Goal: Task Accomplishment & Management: Complete application form

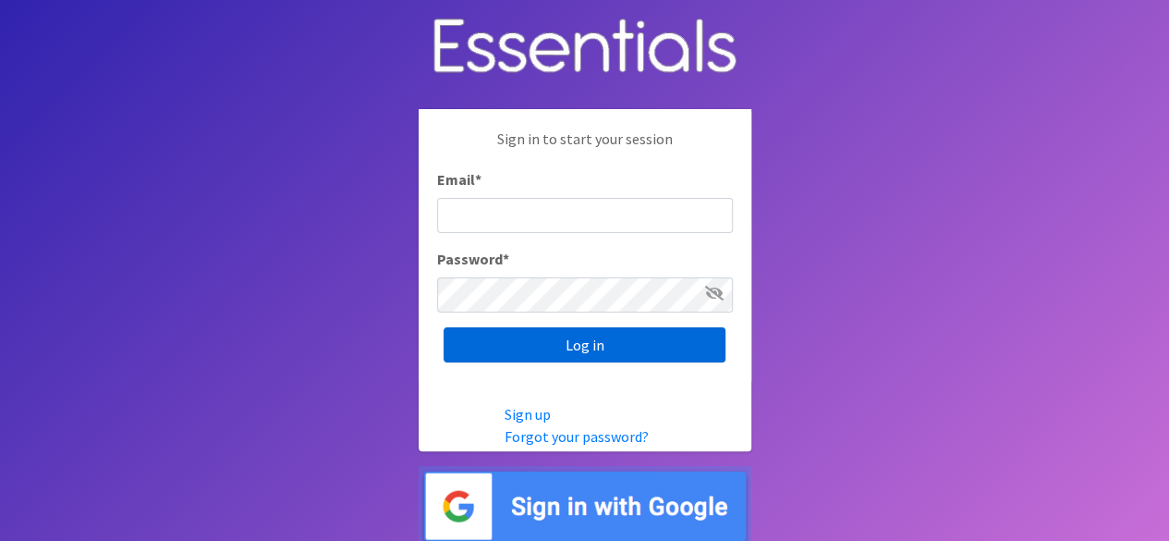
type input "[EMAIL_ADDRESS][DOMAIN_NAME]"
click at [649, 345] on input "Log in" at bounding box center [585, 344] width 282 height 35
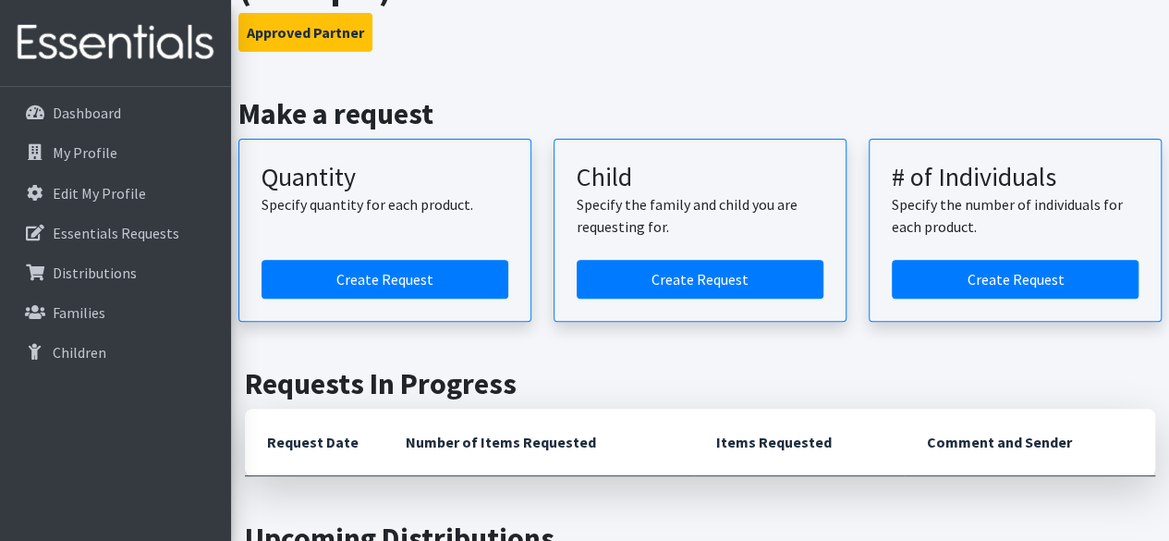
scroll to position [185, 0]
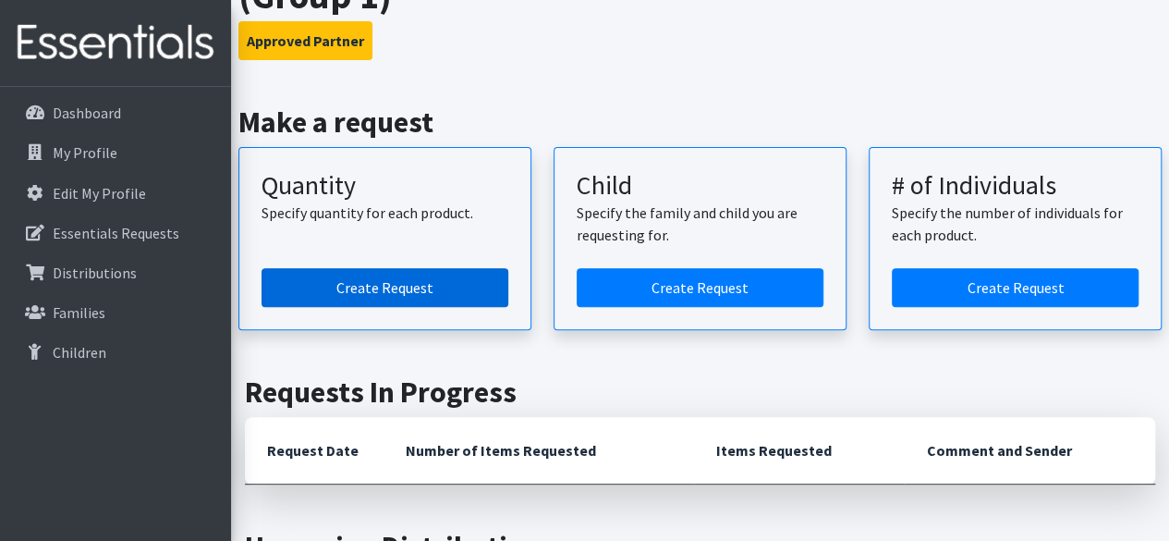
click at [412, 284] on link "Create Request" at bounding box center [385, 287] width 247 height 39
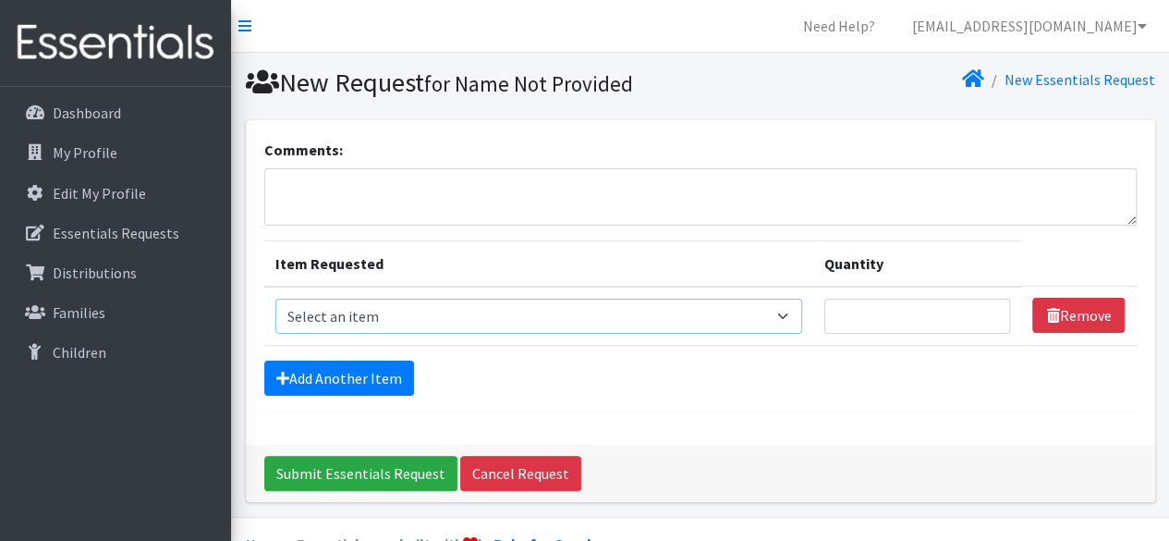
click at [495, 320] on select "Select an item Size 0/Newborn Size 1 Size 2 Size 3 Size 4 Size 5 Size 6 Size 7 …" at bounding box center [538, 316] width 527 height 35
select select "1097"
click at [275, 299] on select "Select an item Size 0/Newborn Size 1 Size 2 Size 3 Size 4 Size 5 Size 6 Size 7 …" at bounding box center [538, 316] width 527 height 35
click at [850, 314] on input "Quantity" at bounding box center [917, 316] width 187 height 35
type input "500"
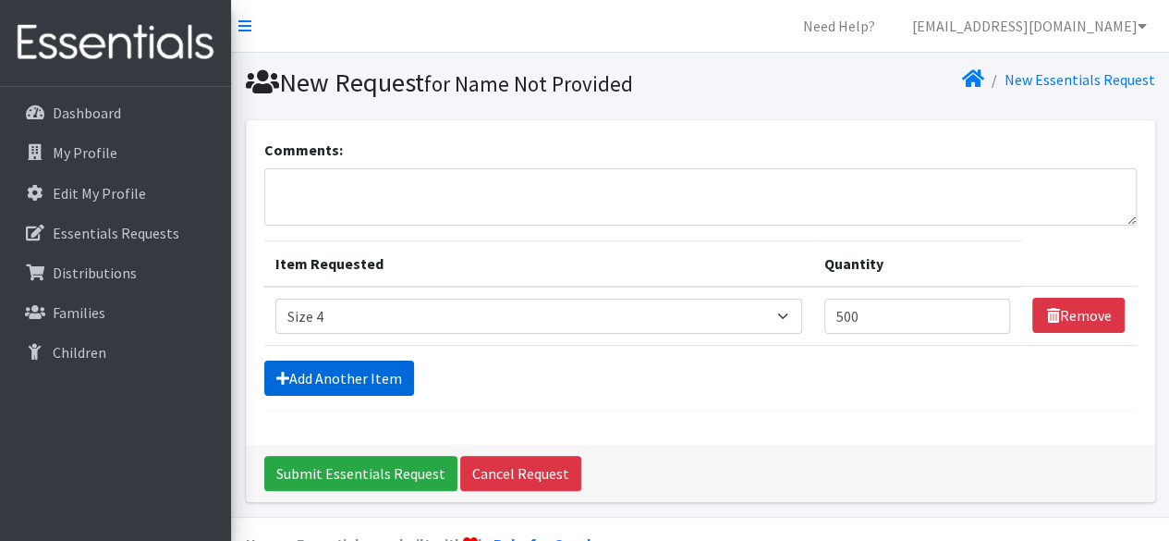
click at [364, 379] on link "Add Another Item" at bounding box center [339, 377] width 150 height 35
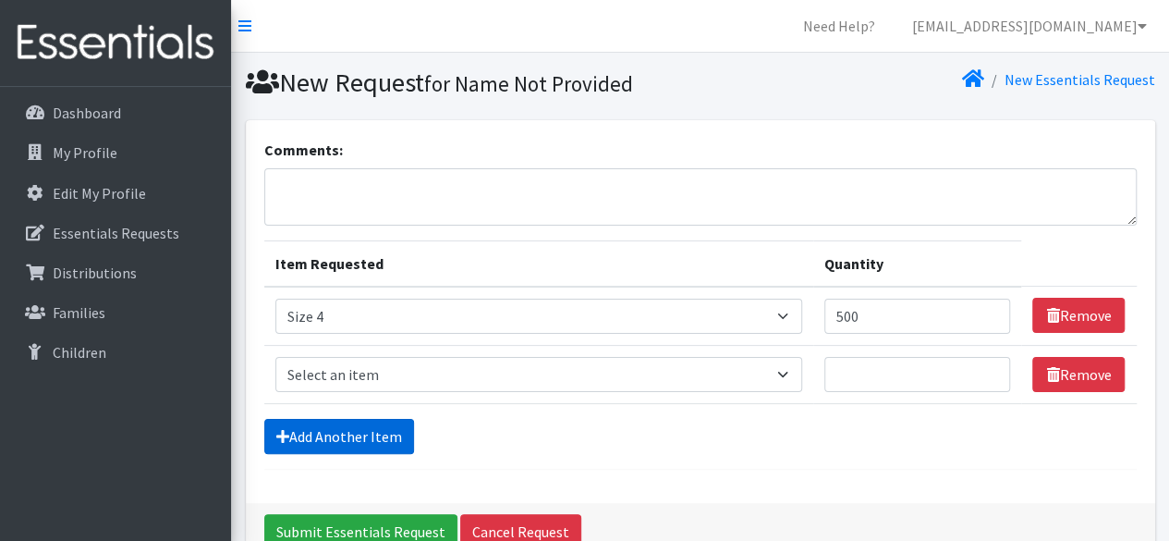
scroll to position [100, 0]
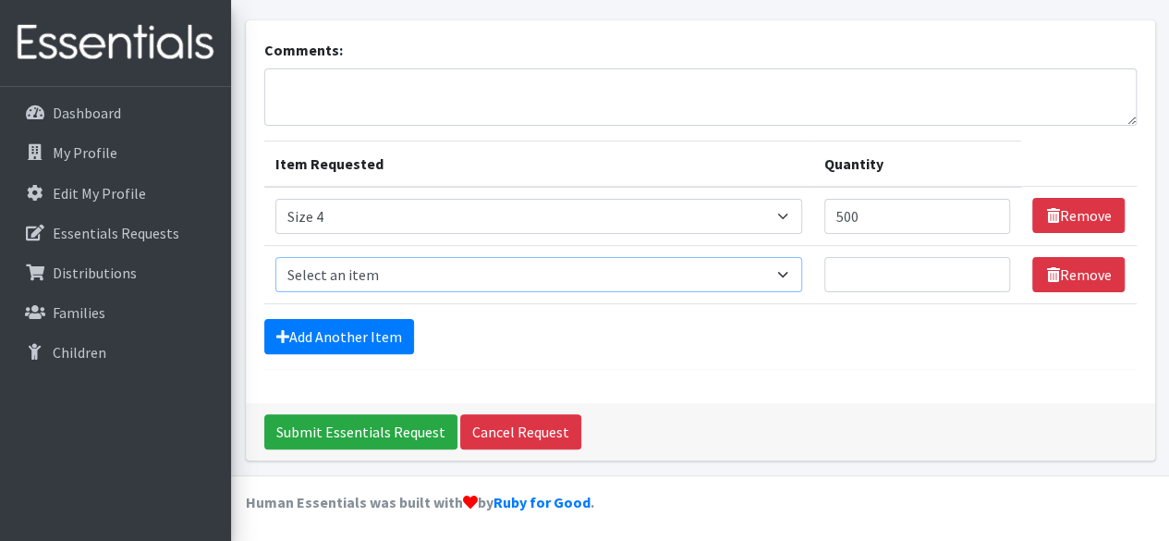
click at [397, 270] on select "Select an item Size 0/Newborn Size 1 Size 2 Size 3 Size 4 Size 5 Size 6 Size 7 …" at bounding box center [538, 274] width 527 height 35
select select "1098"
click at [275, 257] on select "Select an item Size 0/Newborn Size 1 Size 2 Size 3 Size 4 Size 5 Size 6 Size 7 …" at bounding box center [538, 274] width 527 height 35
click at [836, 270] on input "Quantity" at bounding box center [917, 274] width 187 height 35
type input "500"
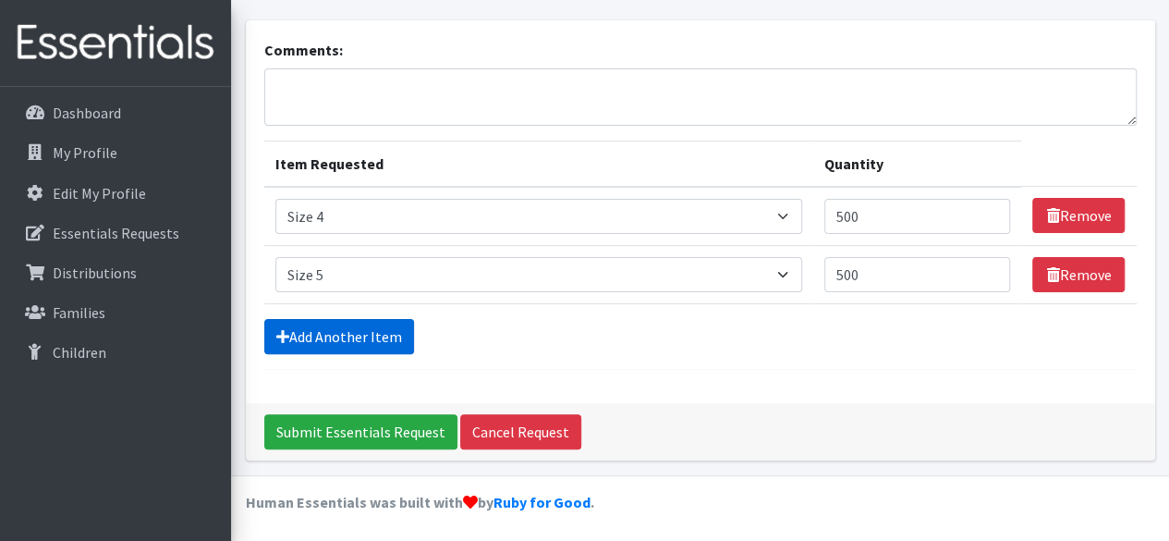
click at [385, 342] on link "Add Another Item" at bounding box center [339, 336] width 150 height 35
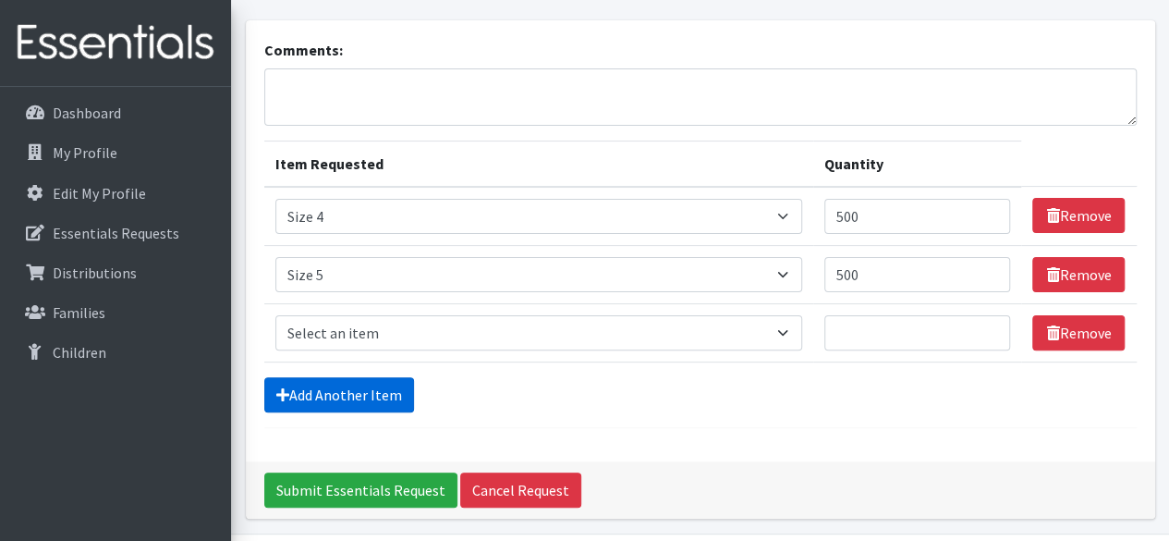
scroll to position [157, 0]
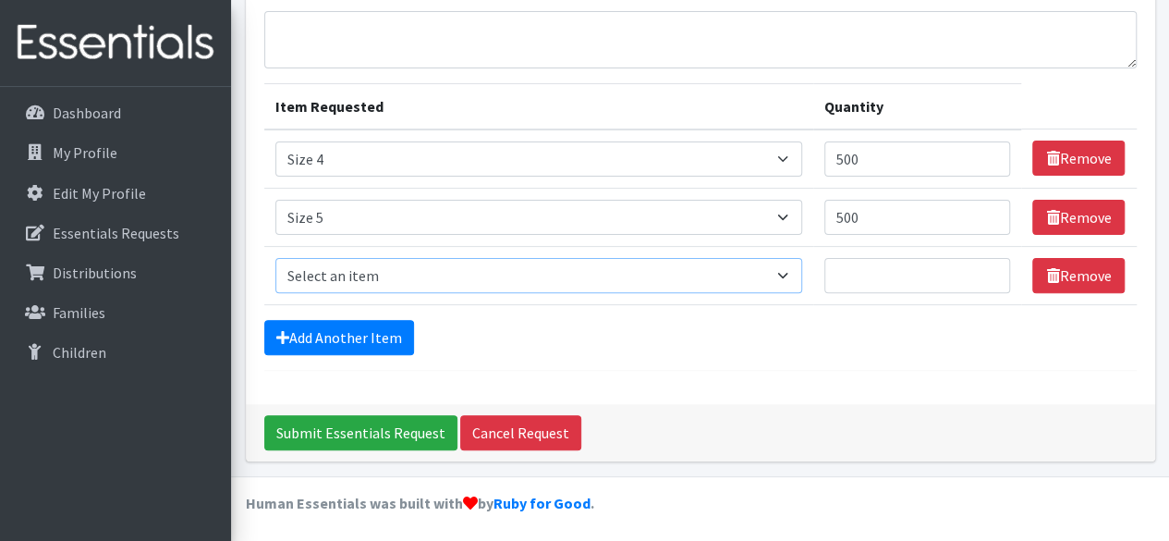
click at [395, 270] on select "Select an item Size 0/Newborn Size 1 Size 2 Size 3 Size 4 Size 5 Size 6 Size 7 …" at bounding box center [538, 275] width 527 height 35
select select "1100"
click at [275, 258] on select "Select an item Size 0/Newborn Size 1 Size 2 Size 3 Size 4 Size 5 Size 6 Size 7 …" at bounding box center [538, 275] width 527 height 35
click at [852, 271] on input "Quantity" at bounding box center [917, 275] width 187 height 35
type input "500"
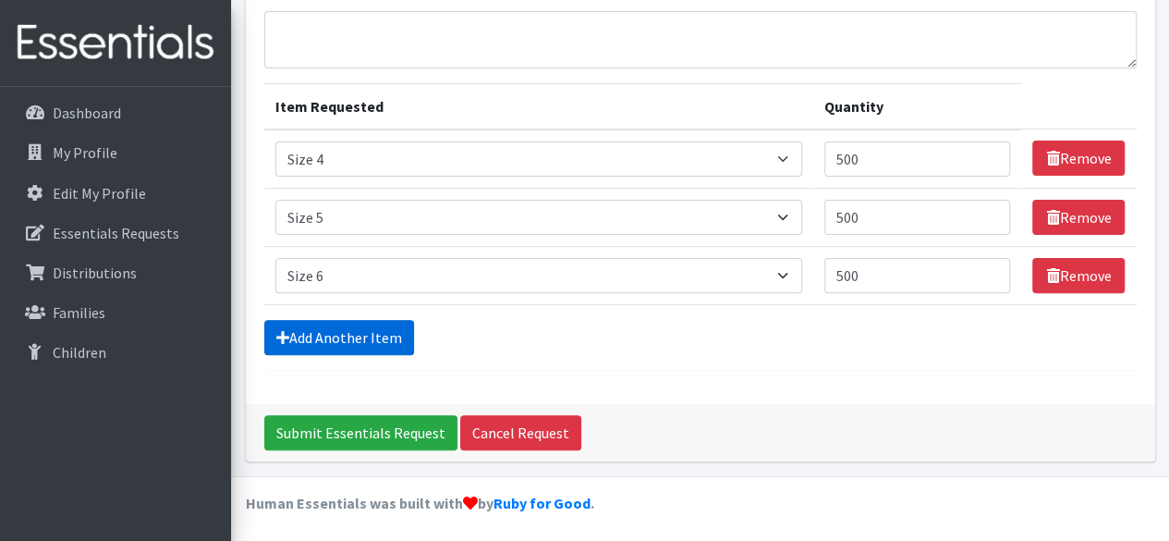
click at [384, 341] on link "Add Another Item" at bounding box center [339, 337] width 150 height 35
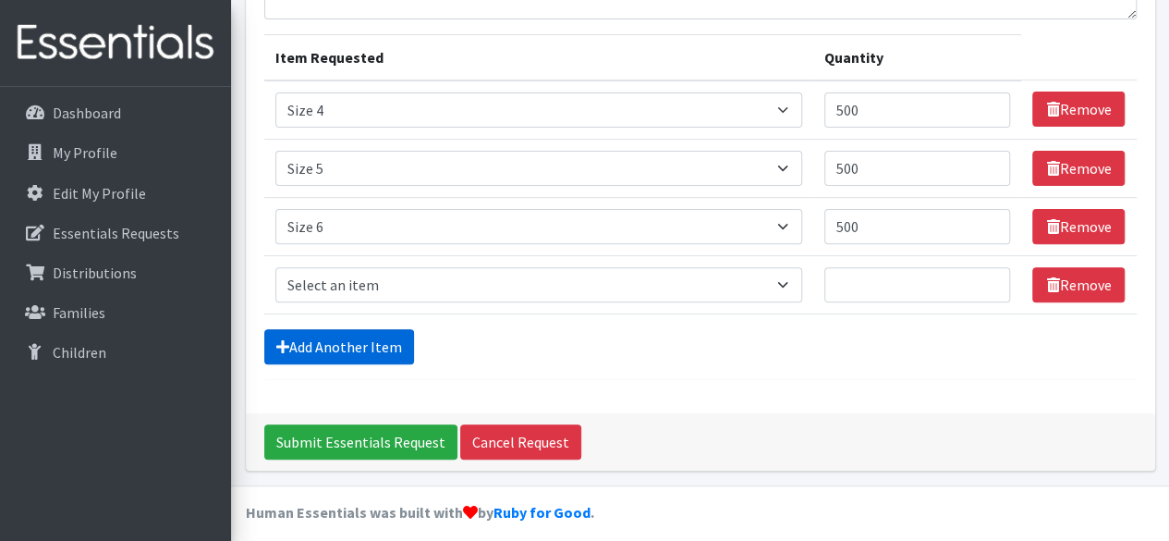
scroll to position [215, 0]
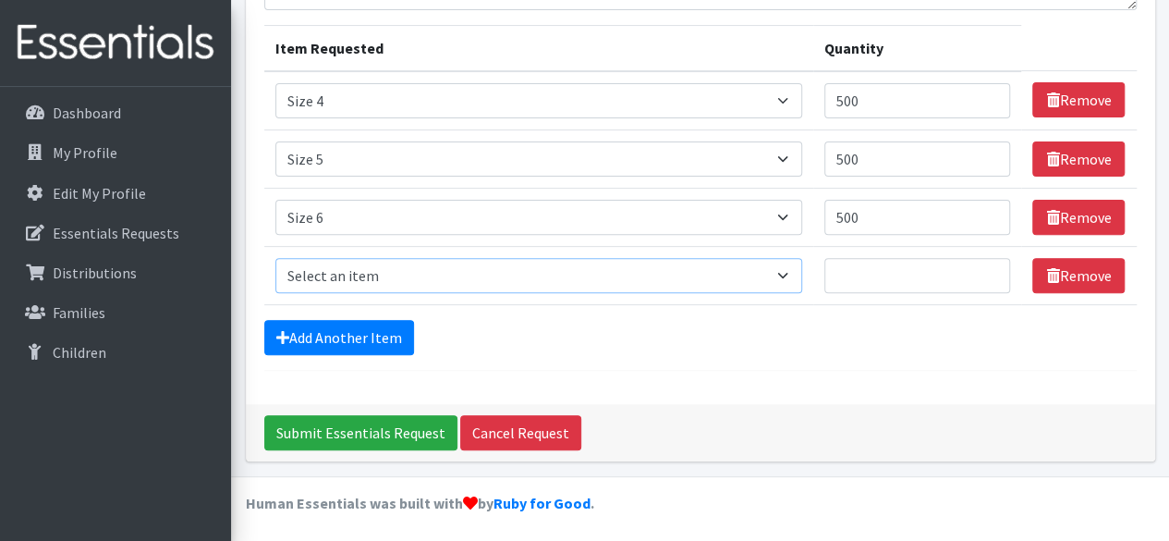
click at [423, 274] on select "Select an item Size 0/Newborn Size 1 Size 2 Size 3 Size 4 Size 5 Size 6 Size 7 …" at bounding box center [538, 275] width 527 height 35
select select "1093"
click at [275, 258] on select "Select an item Size 0/Newborn Size 1 Size 2 Size 3 Size 4 Size 5 Size 6 Size 7 …" at bounding box center [538, 275] width 527 height 35
click at [864, 279] on input "Quantity" at bounding box center [917, 275] width 187 height 35
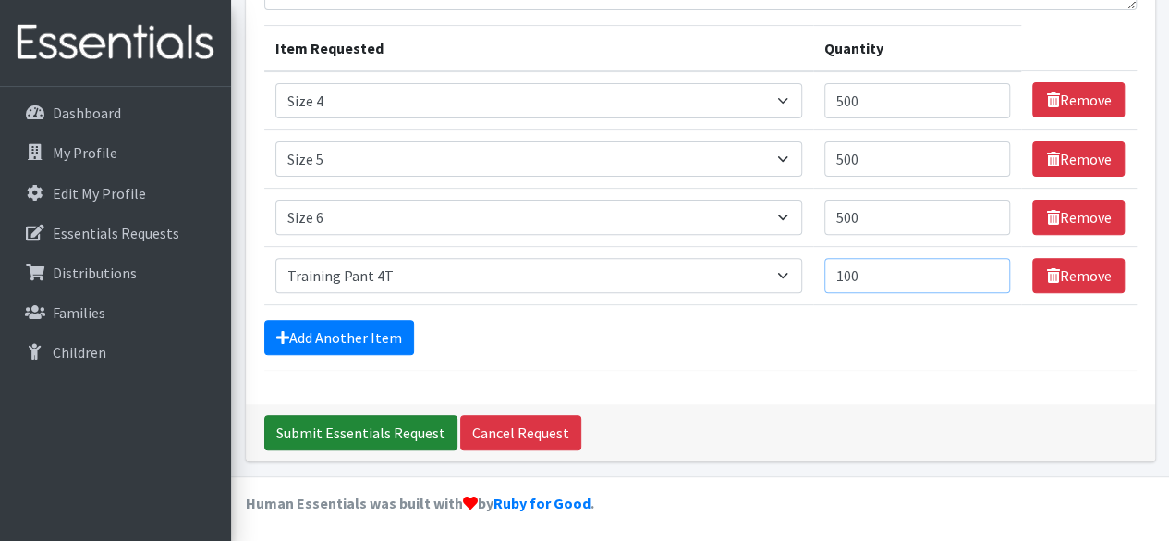
type input "100"
click at [409, 435] on input "Submit Essentials Request" at bounding box center [360, 432] width 193 height 35
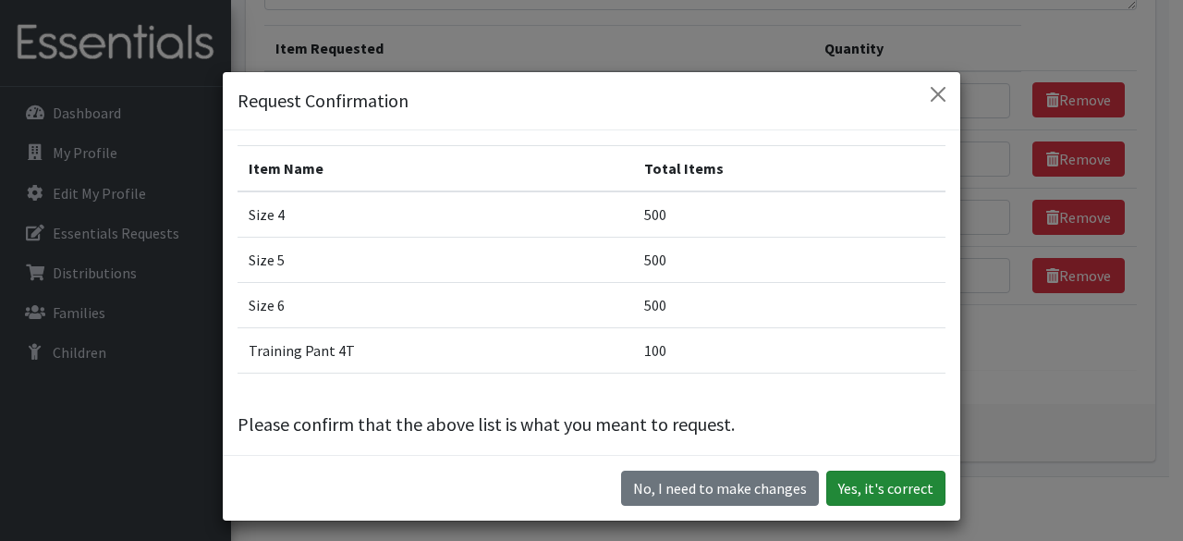
click at [918, 485] on button "Yes, it's correct" at bounding box center [885, 487] width 119 height 35
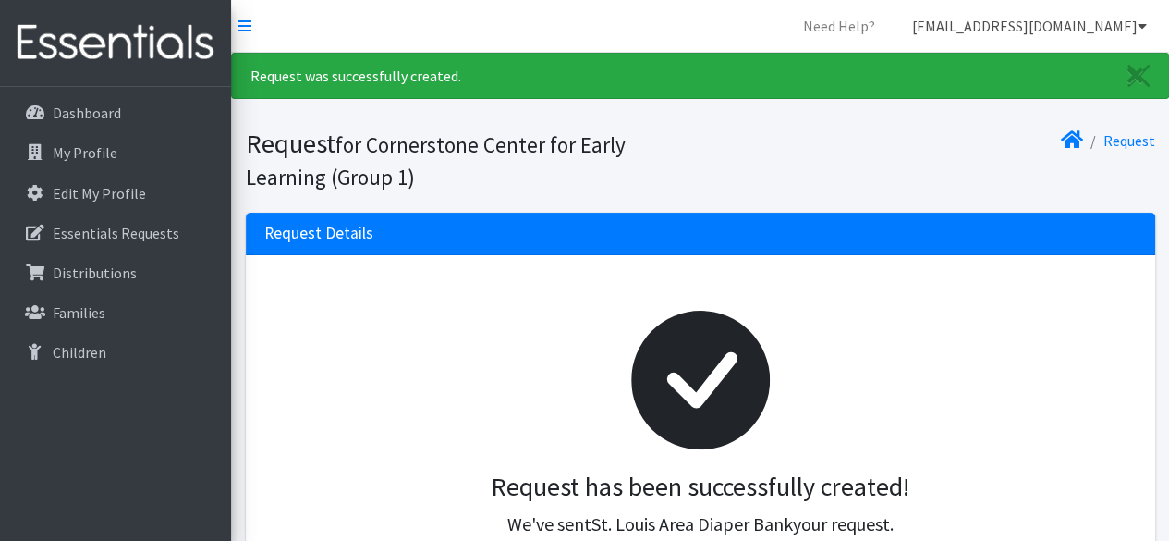
click at [1068, 24] on link "[EMAIL_ADDRESS][DOMAIN_NAME]" at bounding box center [1029, 25] width 264 height 37
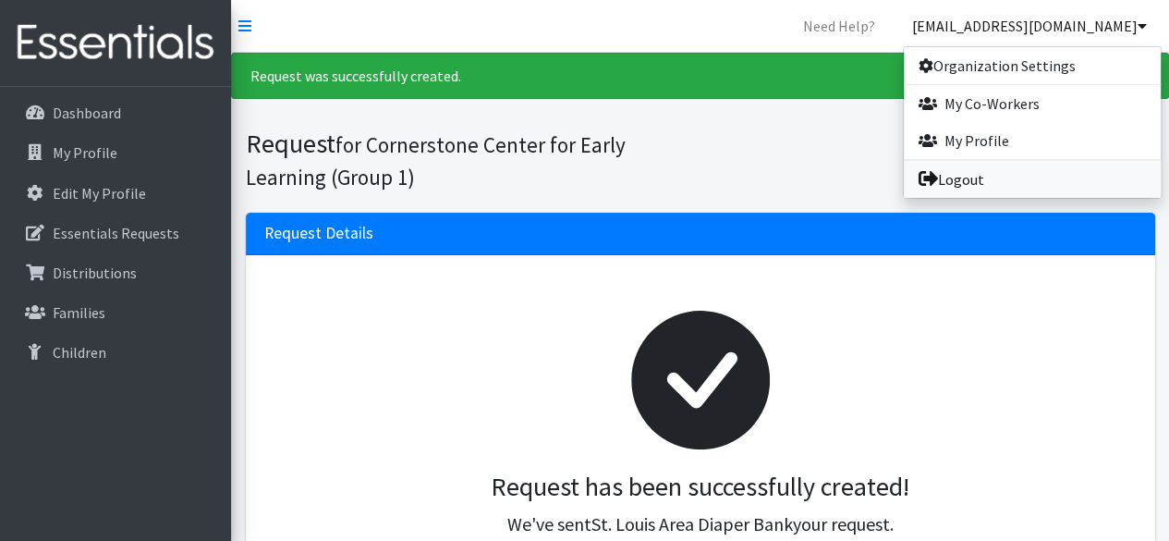
click at [992, 180] on link "Logout" at bounding box center [1032, 179] width 257 height 37
